Goal: Task Accomplishment & Management: Use online tool/utility

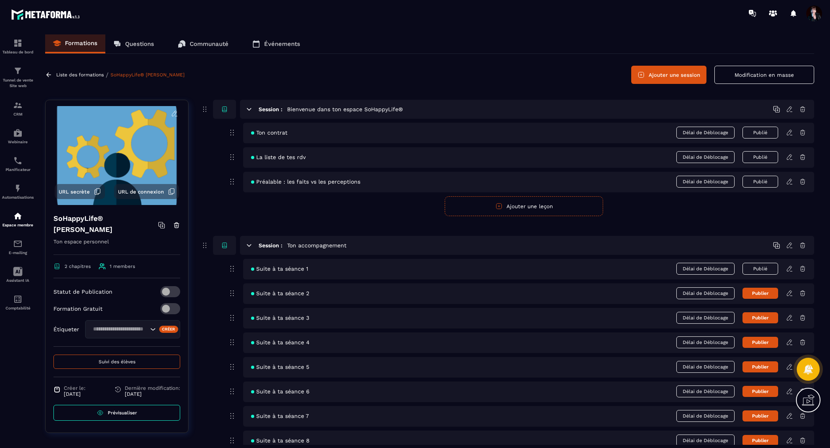
click at [105, 360] on span "Suivi des élèves" at bounding box center [117, 362] width 37 height 6
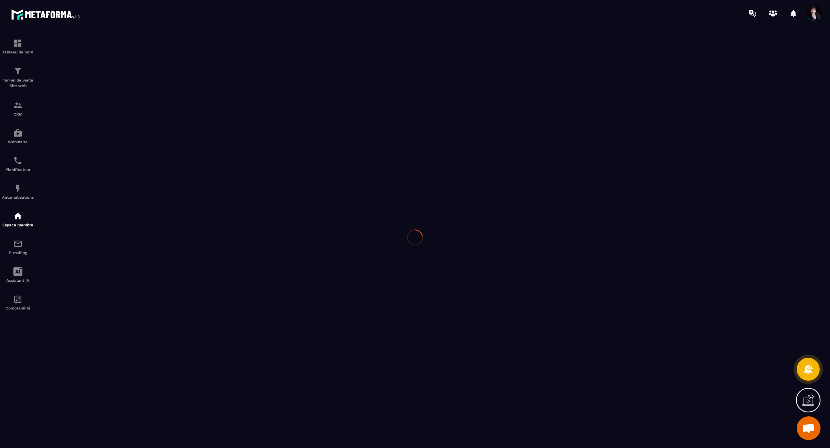
scroll to position [9578, 0]
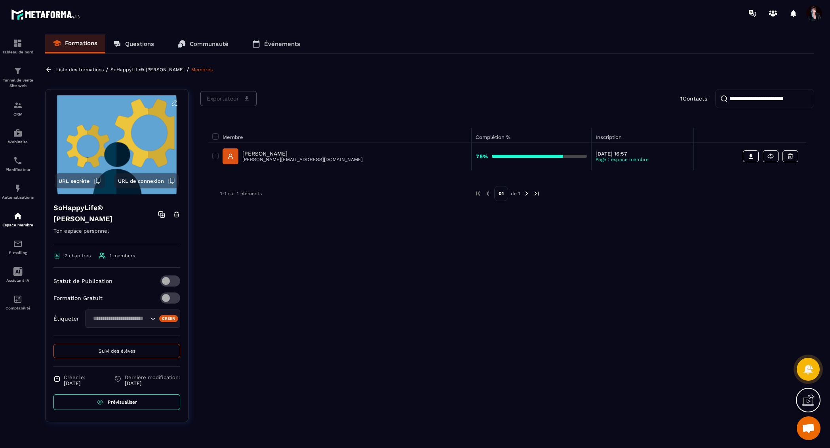
click at [286, 151] on p "[PERSON_NAME]" at bounding box center [302, 153] width 120 height 6
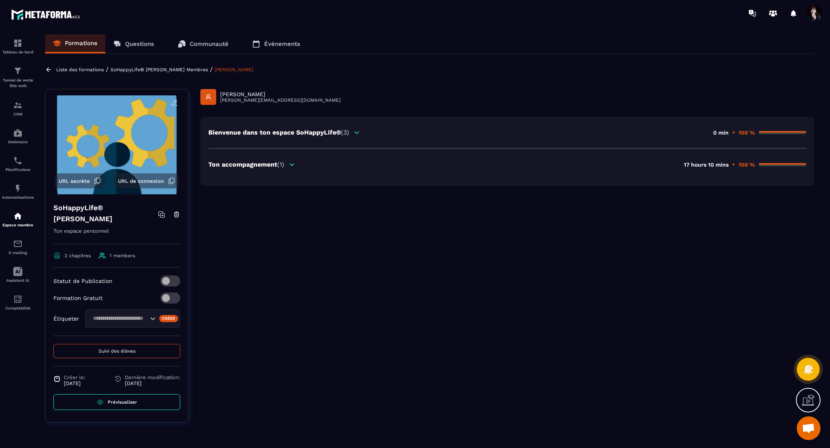
click at [291, 164] on icon at bounding box center [292, 165] width 4 height 2
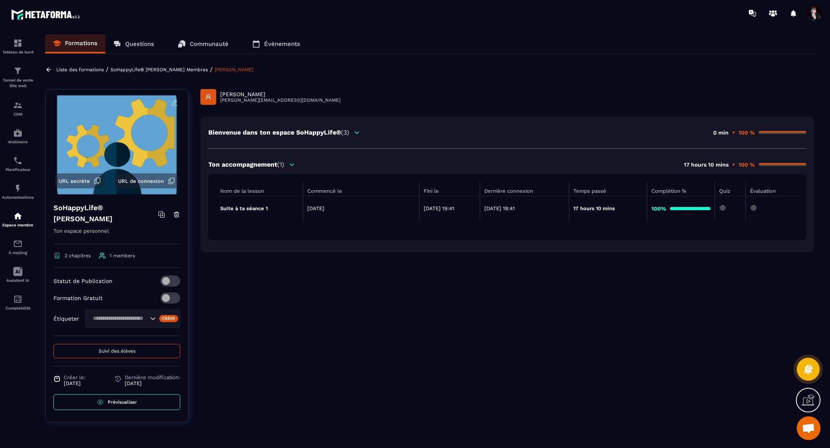
click at [754, 204] on icon at bounding box center [753, 207] width 7 height 7
click at [754, 206] on icon at bounding box center [753, 207] width 7 height 7
click at [754, 208] on icon at bounding box center [753, 208] width 2 height 2
click at [166, 67] on p "SoHappyLife® [PERSON_NAME]" at bounding box center [147, 70] width 74 height 6
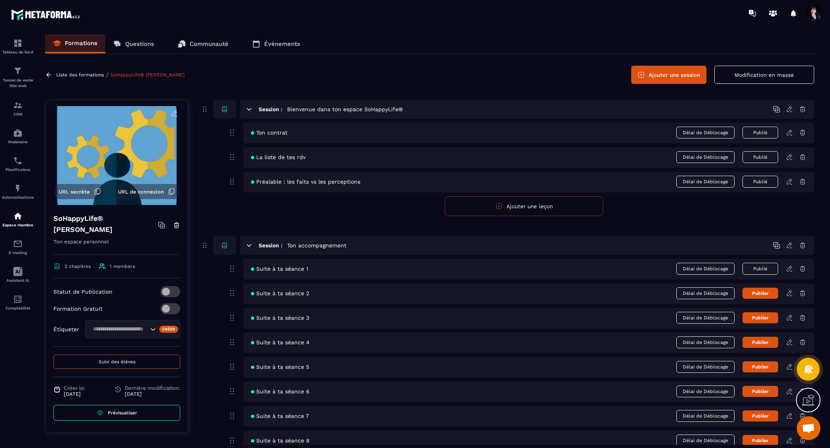
click at [788, 270] on icon at bounding box center [789, 268] width 7 height 7
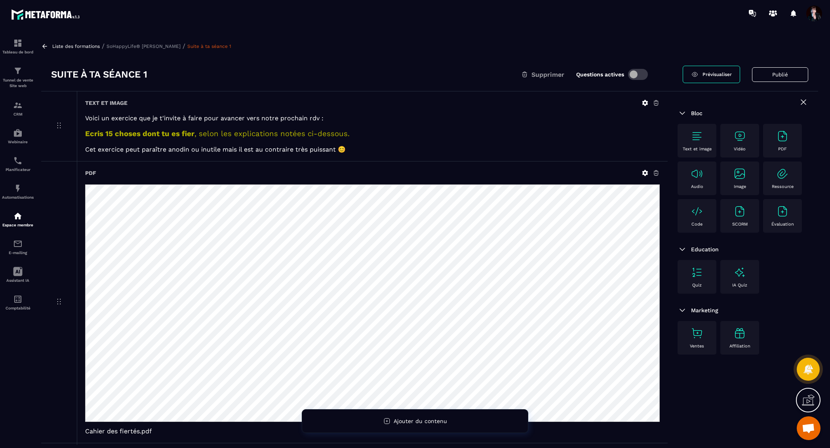
click at [88, 46] on p "Liste des formations" at bounding box center [76, 47] width 48 height 6
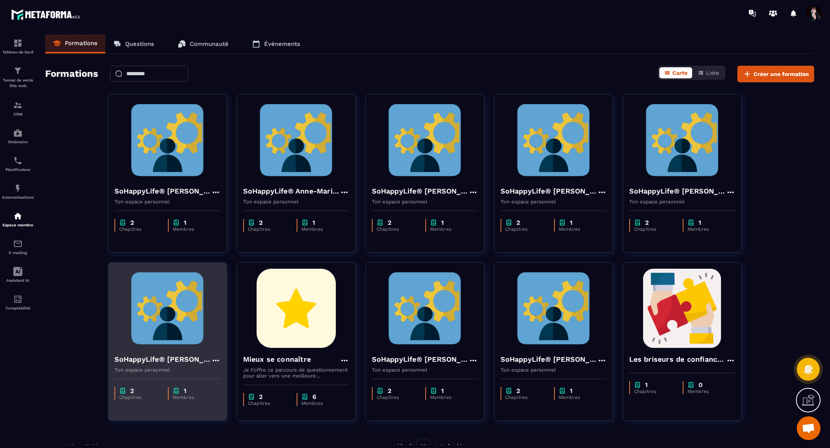
click at [170, 316] on img at bounding box center [167, 308] width 106 height 79
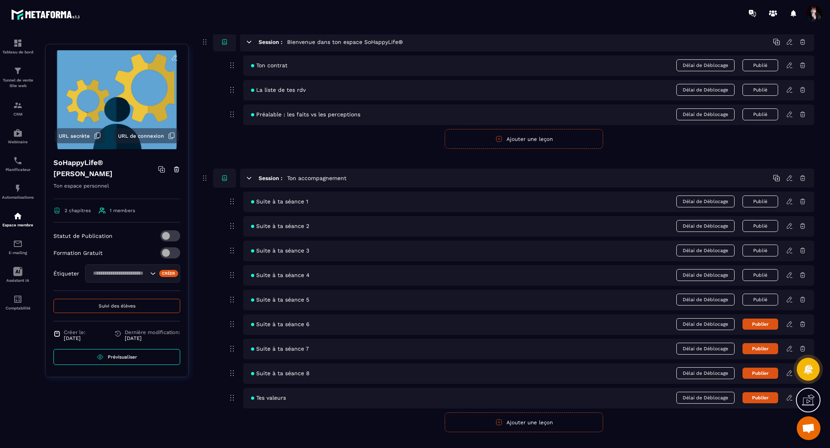
scroll to position [78, 0]
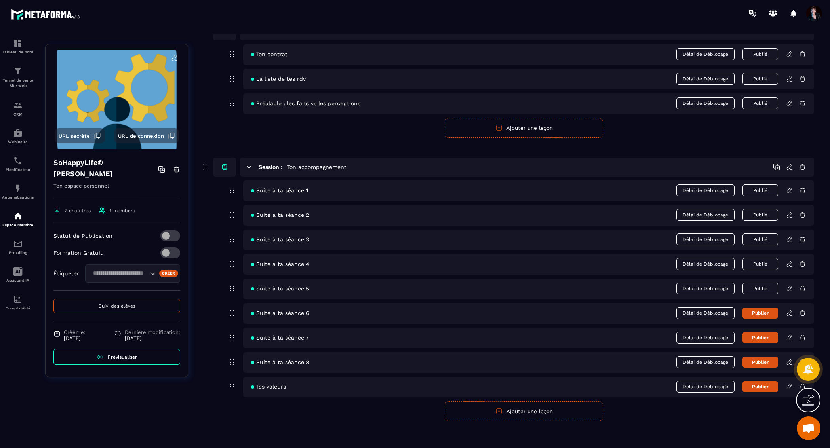
click at [789, 310] on icon at bounding box center [789, 313] width 7 height 7
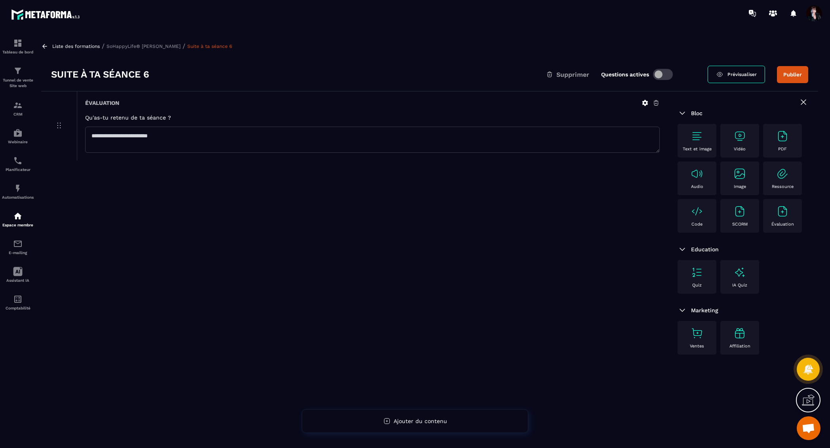
click at [739, 173] on img at bounding box center [739, 174] width 13 height 13
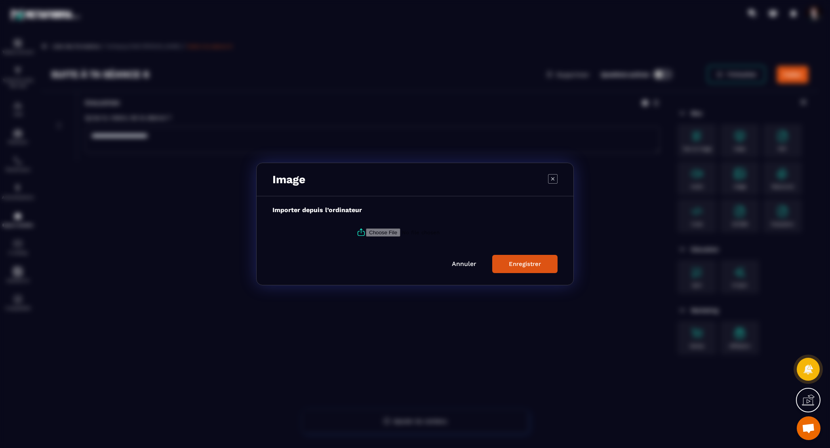
click at [361, 232] on icon "Modal window" at bounding box center [361, 233] width 10 height 10
click at [366, 232] on input "Modal window" at bounding box center [420, 232] width 108 height 8
click at [680, 357] on div "Modal window" at bounding box center [415, 224] width 830 height 448
